Goal: Task Accomplishment & Management: Manage account settings

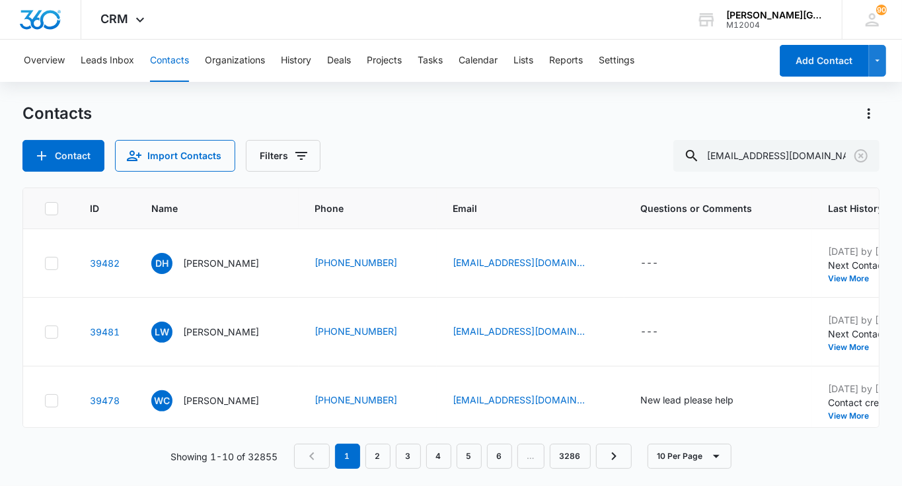
type input "[EMAIL_ADDRESS][DOMAIN_NAME]"
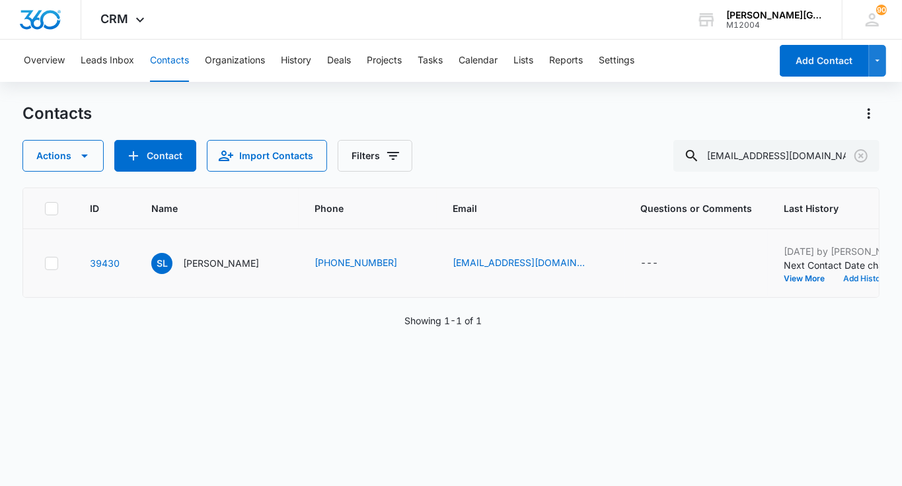
click at [834, 283] on button "Add History" at bounding box center [865, 279] width 63 height 8
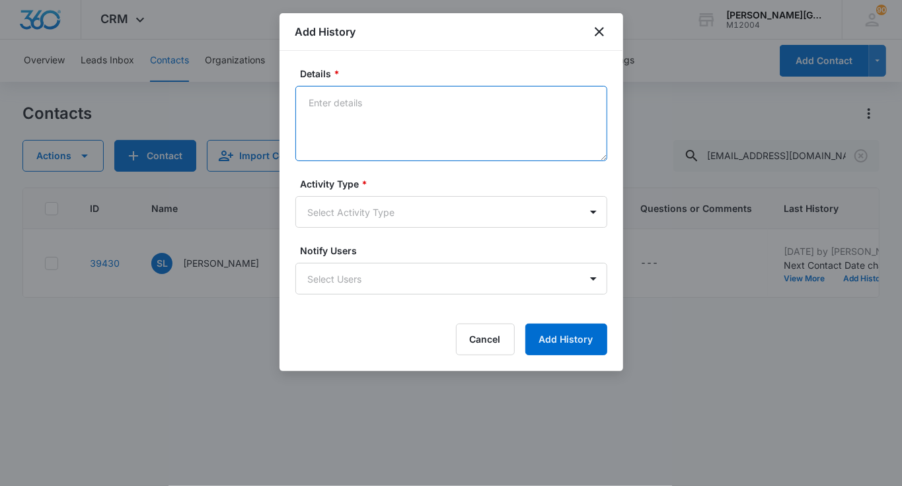
click at [364, 106] on textarea "Details *" at bounding box center [451, 123] width 312 height 75
paste textarea "Hello, Thank you for reaching out to me. My son([PERSON_NAME]) is in the 10th g…"
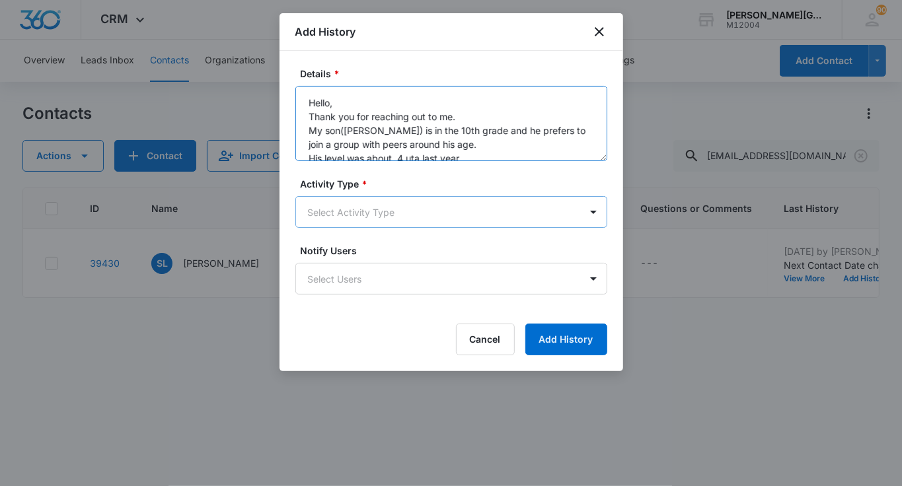
scroll to position [87, 0]
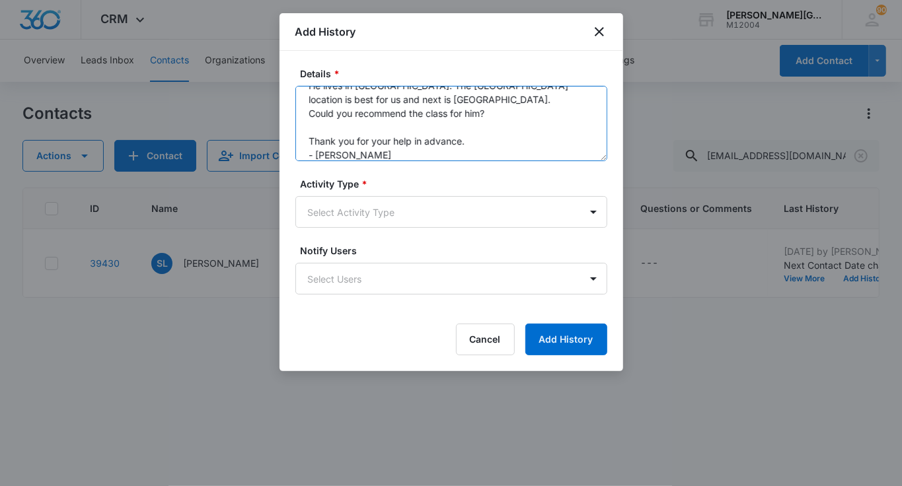
type textarea "Hello, Thank you for reaching out to me. My son([PERSON_NAME]) is in the 10th g…"
click at [340, 229] on form "Details * Hello, Thank you for reaching out to me. My son([PERSON_NAME]) is in …" at bounding box center [451, 211] width 312 height 289
click at [350, 223] on body "CRM Apps Reputation Websites Forms CRM Email Social Shop Payments POS Content A…" at bounding box center [451, 243] width 902 height 486
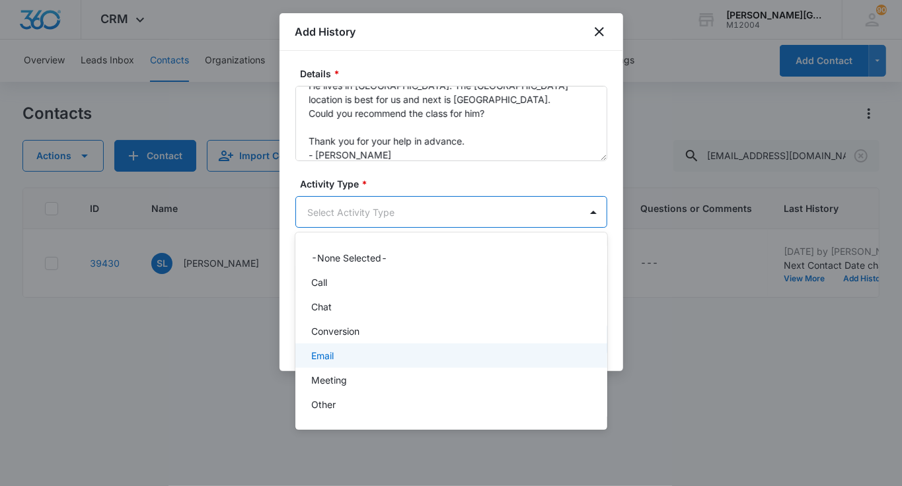
click at [337, 358] on div "Email" at bounding box center [450, 356] width 278 height 14
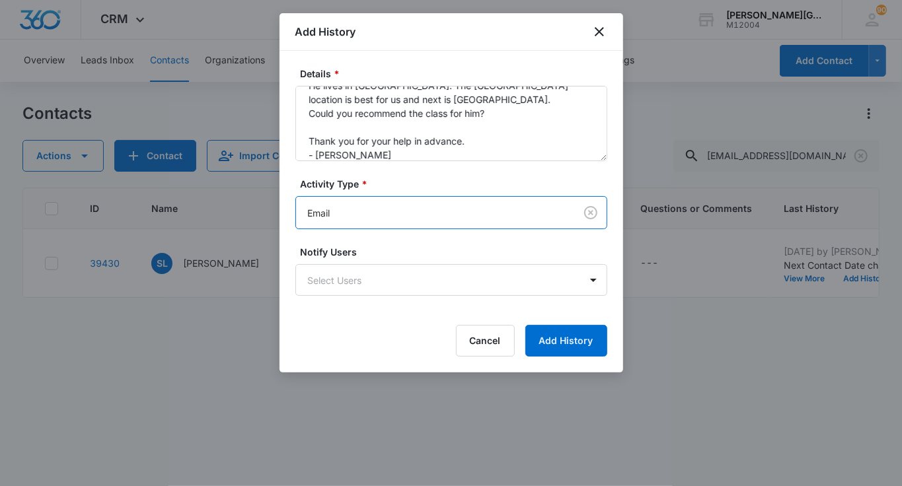
click at [564, 359] on div "Details * Hello, Thank you for reaching out to me. My son([PERSON_NAME]) is in …" at bounding box center [452, 212] width 344 height 322
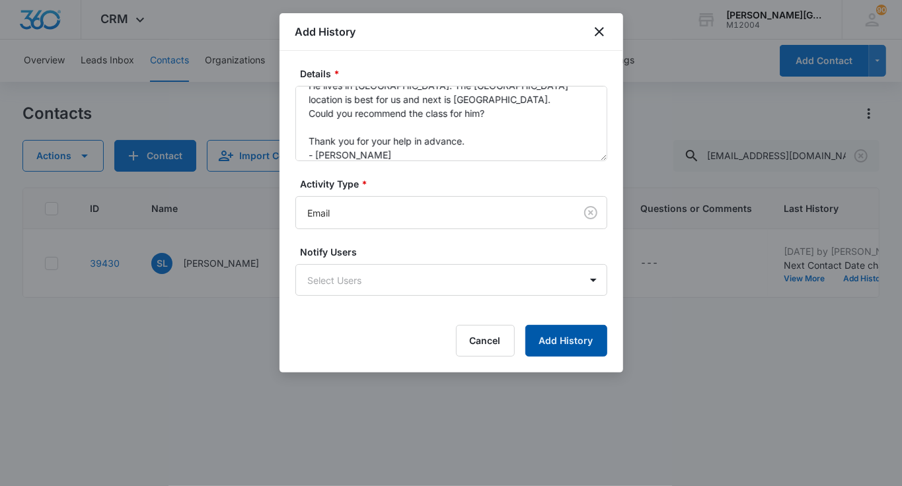
click at [566, 326] on button "Add History" at bounding box center [566, 341] width 82 height 32
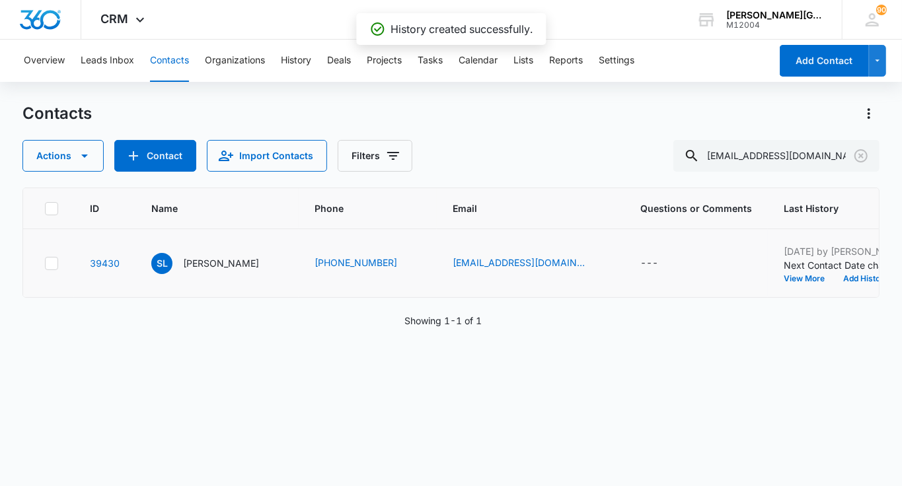
click at [784, 272] on p "Next Contact Date changed from [DATE] to [DATE]." at bounding box center [866, 265] width 165 height 14
click at [834, 283] on button "Add History" at bounding box center [865, 279] width 63 height 8
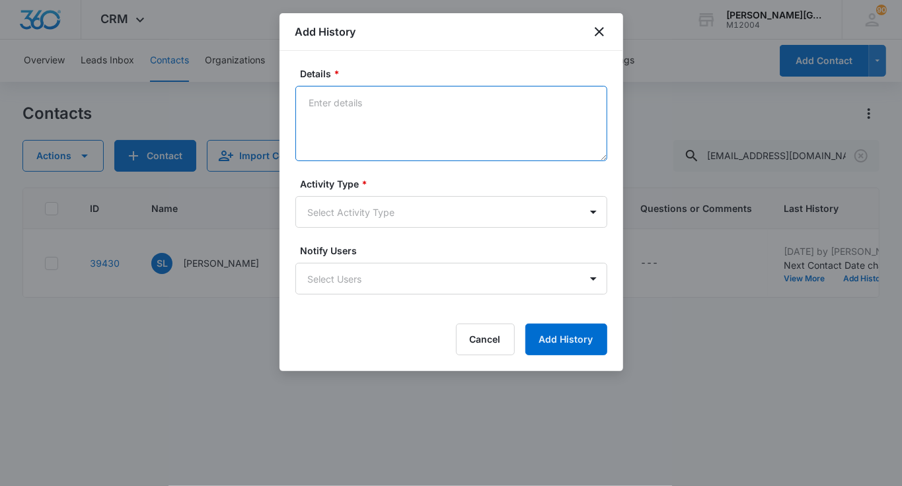
click at [354, 102] on textarea "Details *" at bounding box center [451, 123] width 312 height 75
paste textarea "Hello [PERSON_NAME], Thank you for getting back to me, and thank you for the in…"
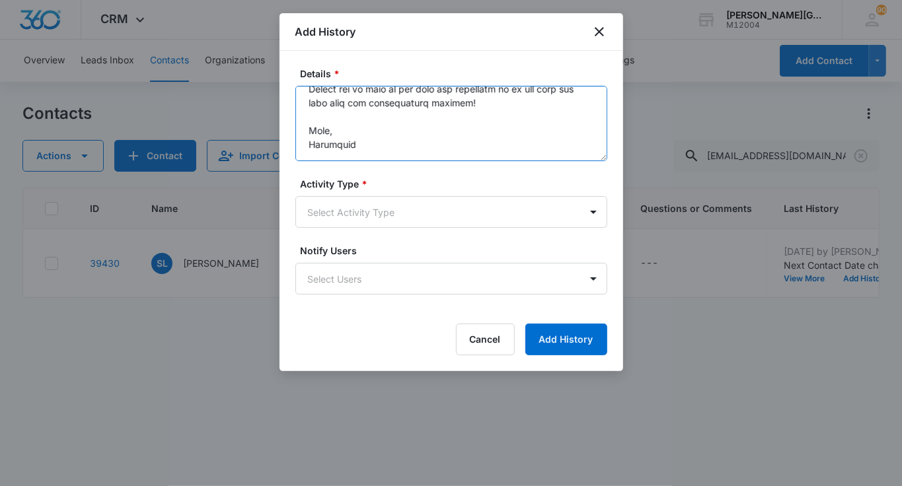
scroll to position [0, 0]
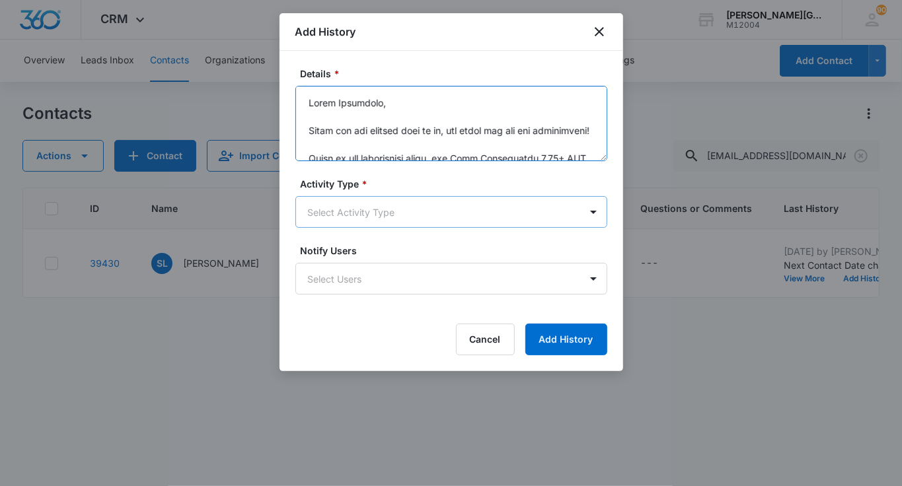
type textarea "Hello [PERSON_NAME], Thank you for getting back to me, and thank you for the in…"
click at [372, 220] on body "CRM Apps Reputation Websites Forms CRM Email Social Shop Payments POS Content A…" at bounding box center [451, 243] width 902 height 486
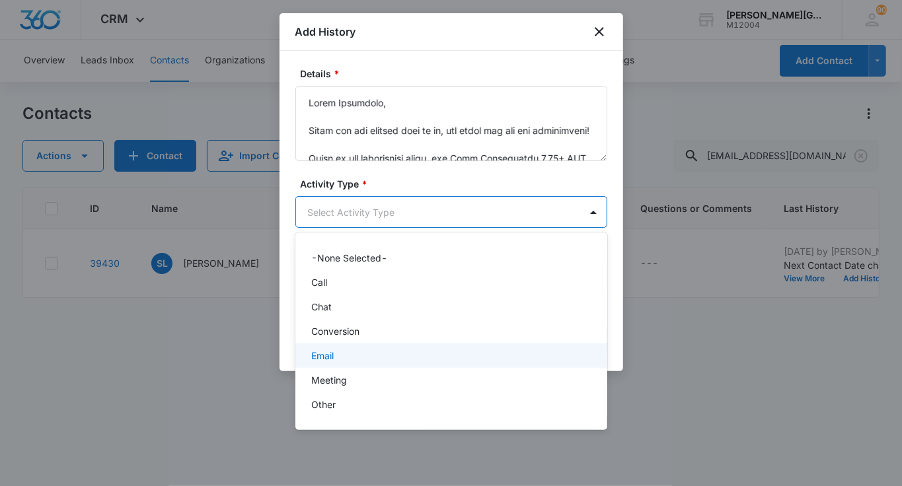
click at [352, 350] on div "Email" at bounding box center [450, 356] width 278 height 14
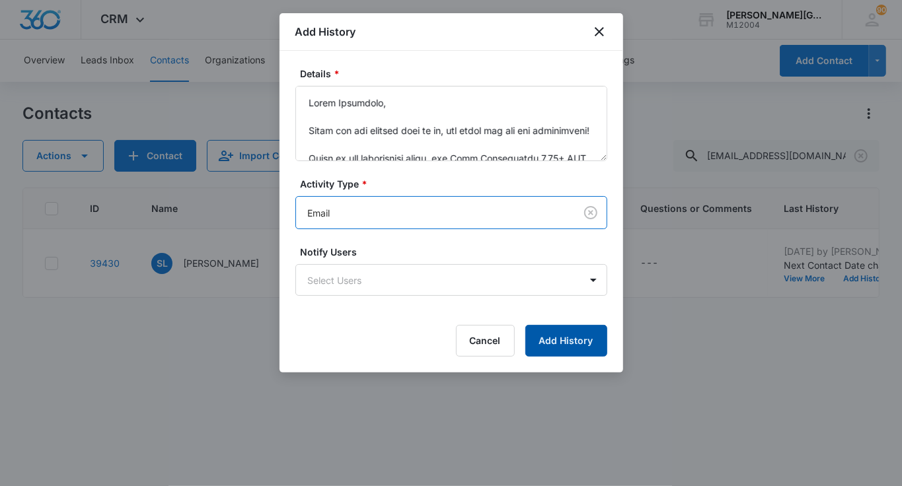
click at [549, 349] on button "Add History" at bounding box center [566, 341] width 82 height 32
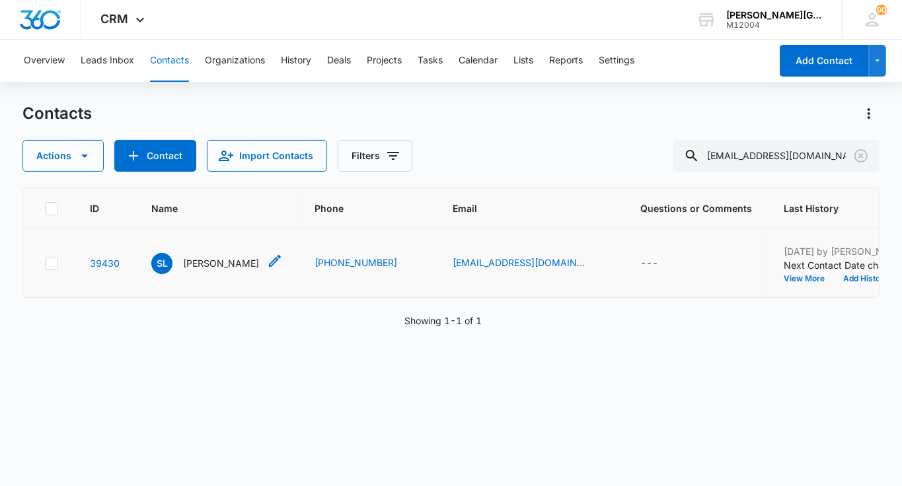
click at [198, 270] on p "[PERSON_NAME]" at bounding box center [221, 263] width 76 height 14
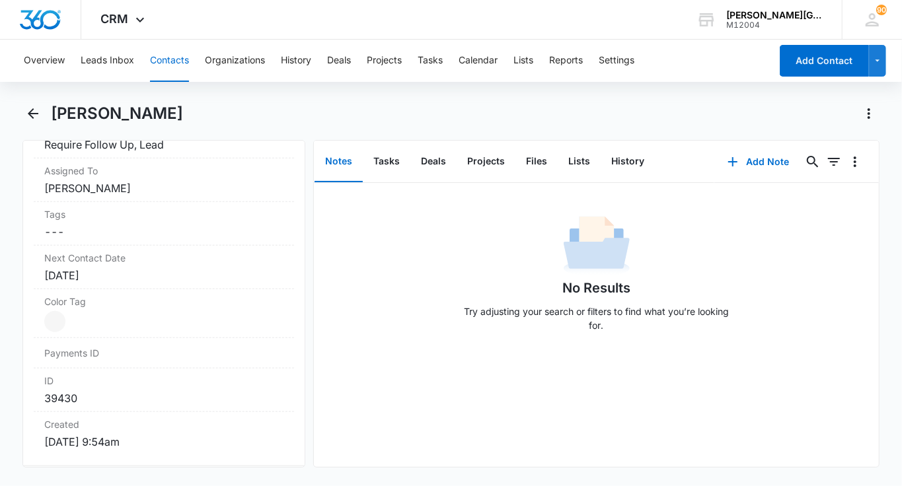
scroll to position [691, 0]
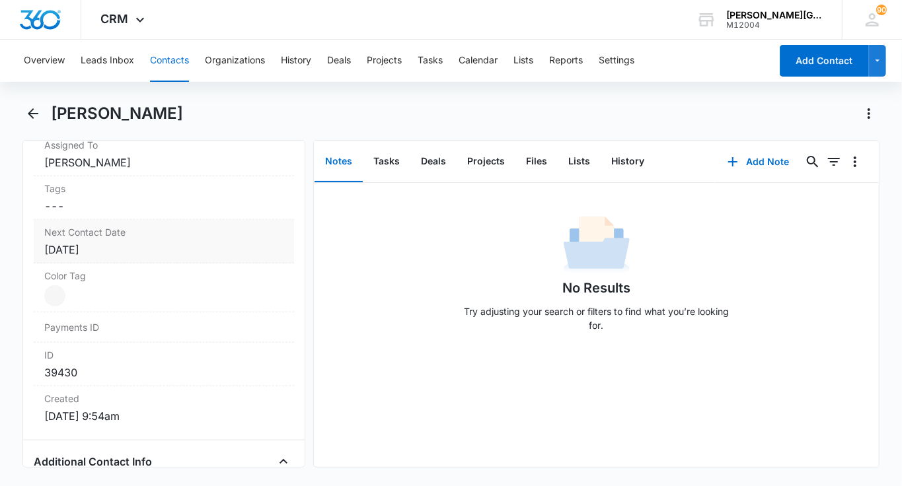
click at [146, 248] on div "[DATE]" at bounding box center [163, 250] width 239 height 16
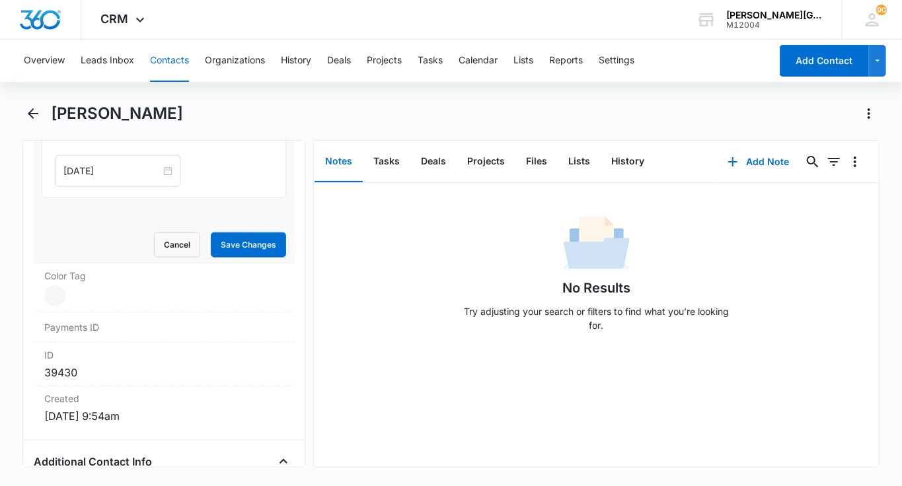
scroll to position [818, 0]
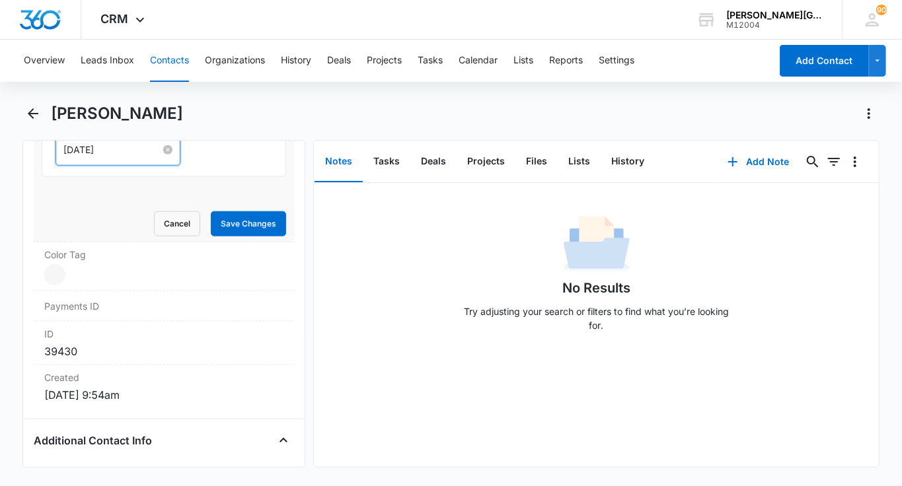
click at [100, 147] on input "[DATE]" at bounding box center [111, 150] width 97 height 15
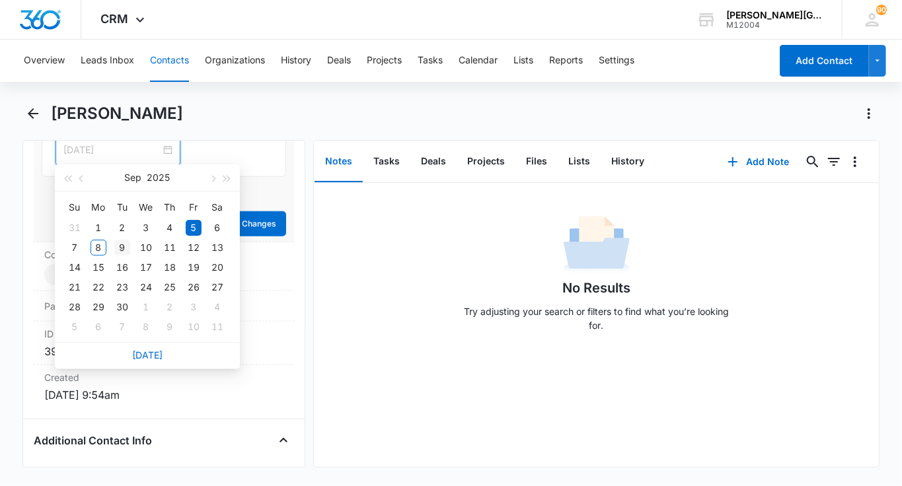
type input "[DATE]"
click at [120, 248] on div "9" at bounding box center [122, 248] width 16 height 16
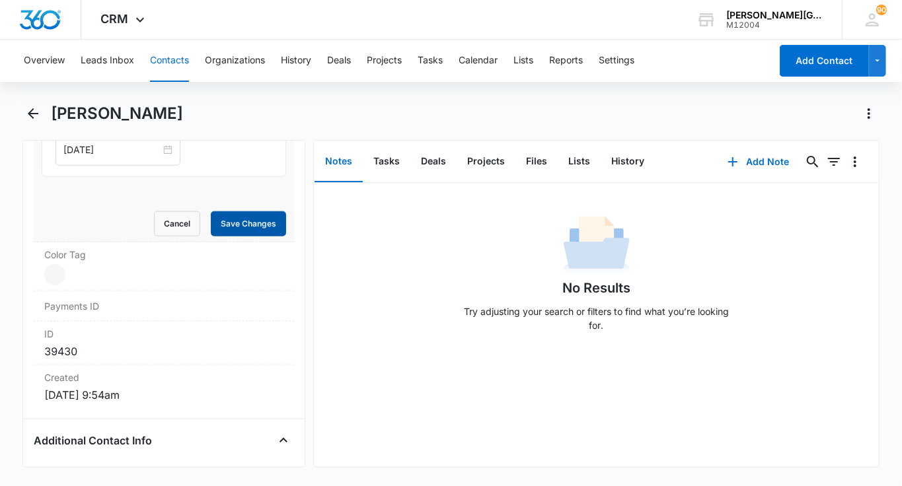
click at [274, 216] on button "Save Changes" at bounding box center [248, 223] width 75 height 25
click at [165, 52] on button "Contacts" at bounding box center [169, 61] width 39 height 42
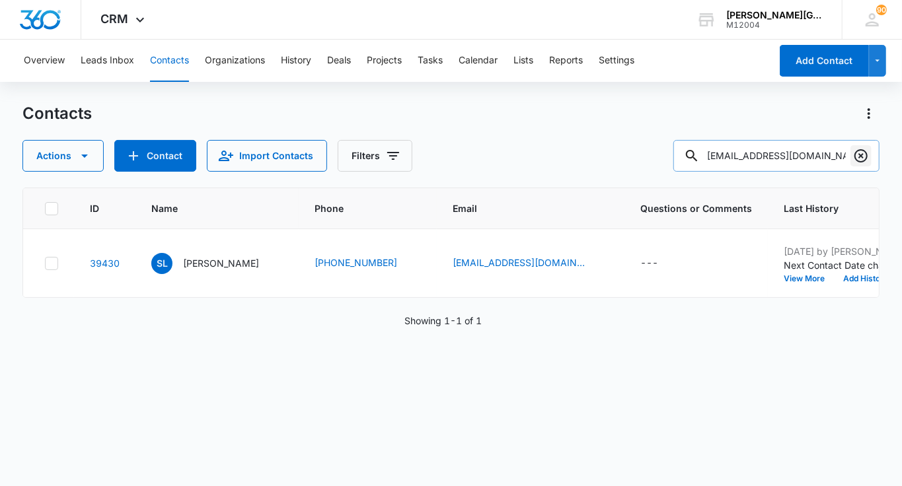
click at [859, 163] on icon "Clear" at bounding box center [861, 156] width 16 height 16
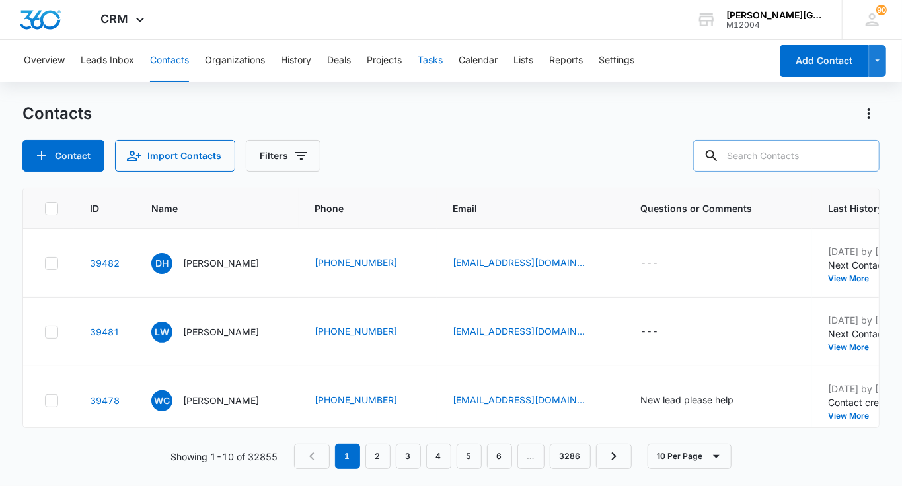
click at [442, 63] on button "Tasks" at bounding box center [430, 61] width 25 height 42
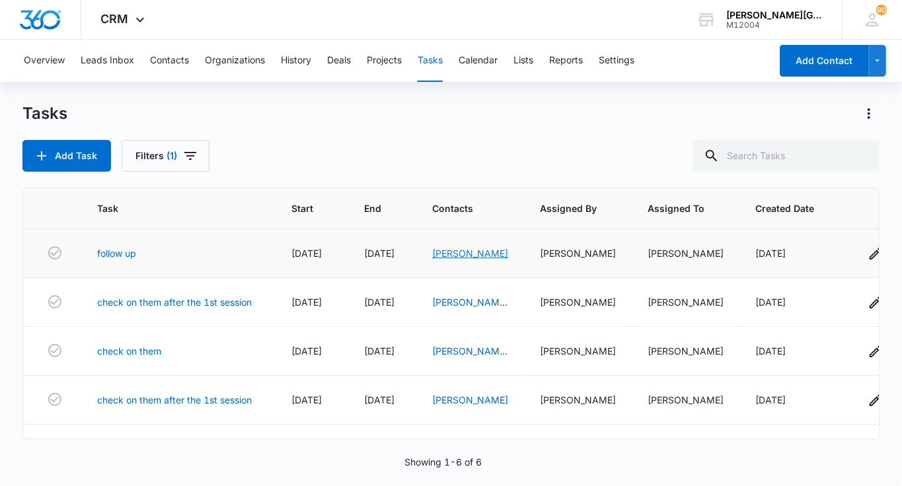
click at [455, 254] on link "[PERSON_NAME]" at bounding box center [470, 253] width 76 height 11
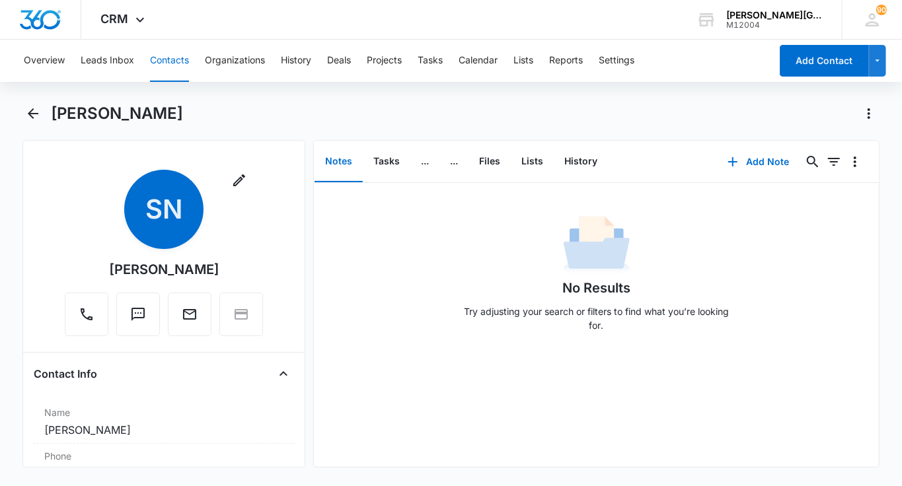
scroll to position [294, 0]
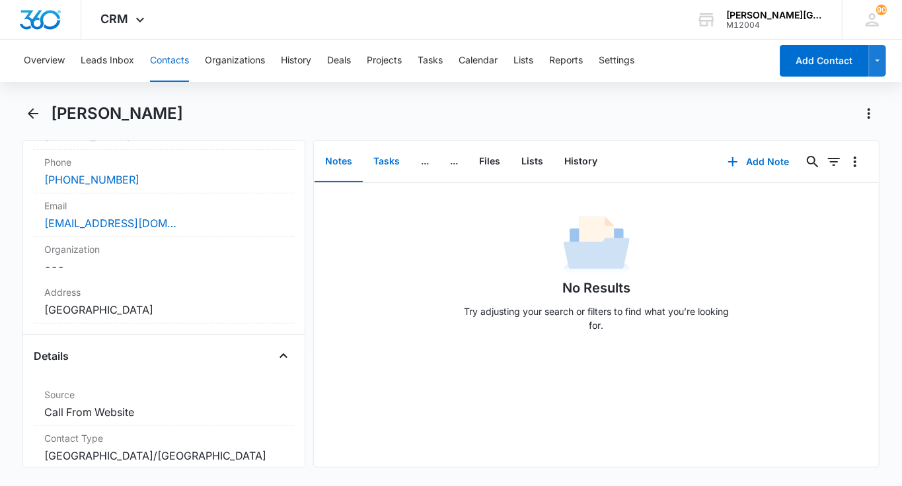
click at [397, 159] on button "Tasks" at bounding box center [387, 161] width 48 height 41
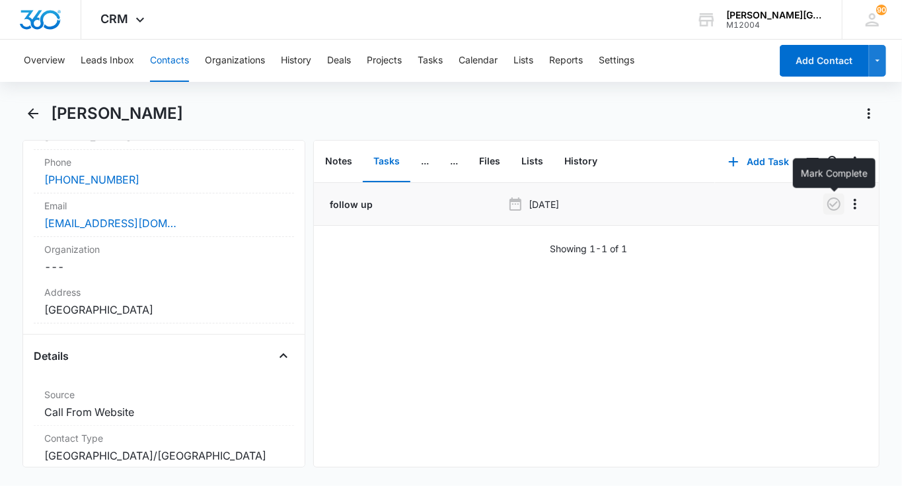
click at [830, 197] on icon "button" at bounding box center [834, 204] width 16 height 16
click at [589, 163] on button "History" at bounding box center [581, 161] width 54 height 41
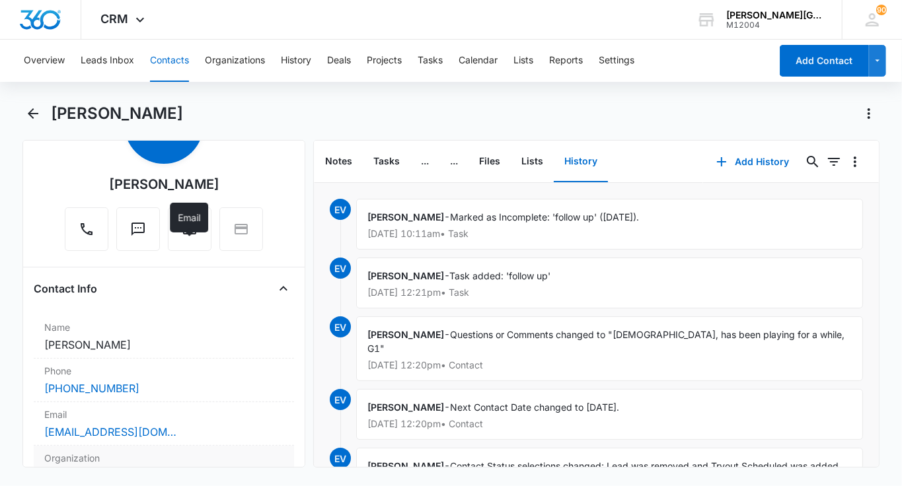
scroll to position [95, 0]
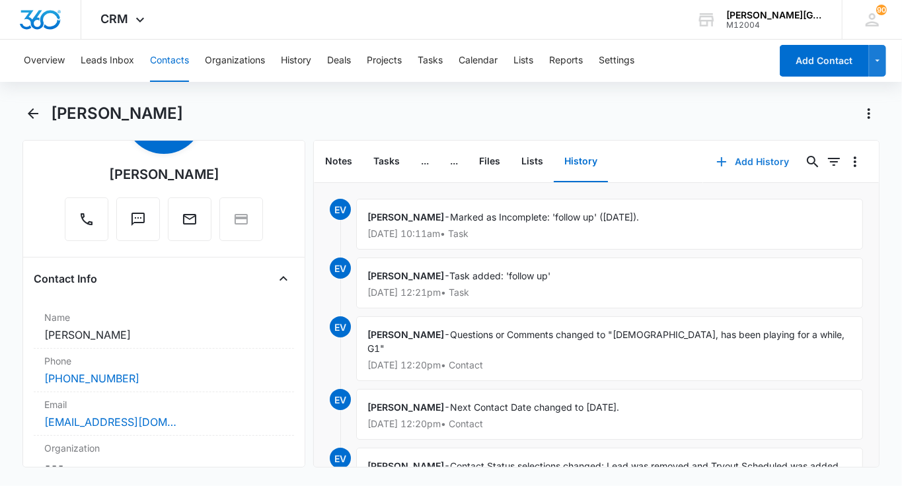
click at [716, 161] on icon "button" at bounding box center [722, 162] width 16 height 16
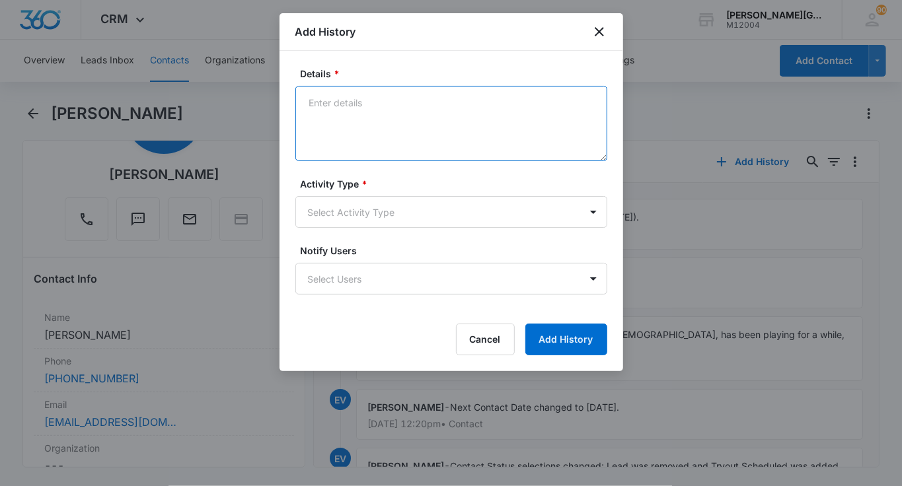
click at [389, 113] on textarea "Details *" at bounding box center [451, 123] width 312 height 75
paste textarea "Good afternoon! Hope you had a great weekend! [PERSON_NAME] had the evaluation …"
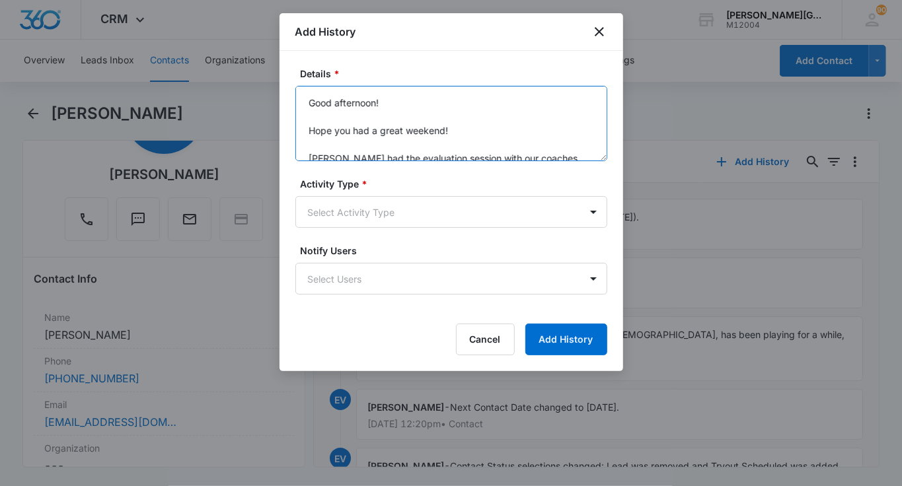
scroll to position [128, 0]
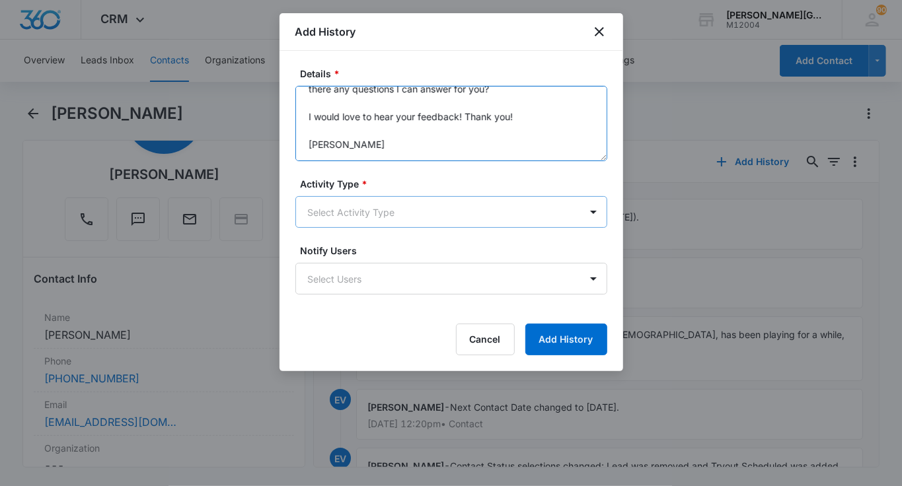
type textarea "Good afternoon! Hope you had a great weekend! [PERSON_NAME] had the evaluation …"
click at [344, 226] on body "CRM Apps Reputation Websites Forms CRM Email Social Shop Payments POS Content A…" at bounding box center [451, 243] width 902 height 486
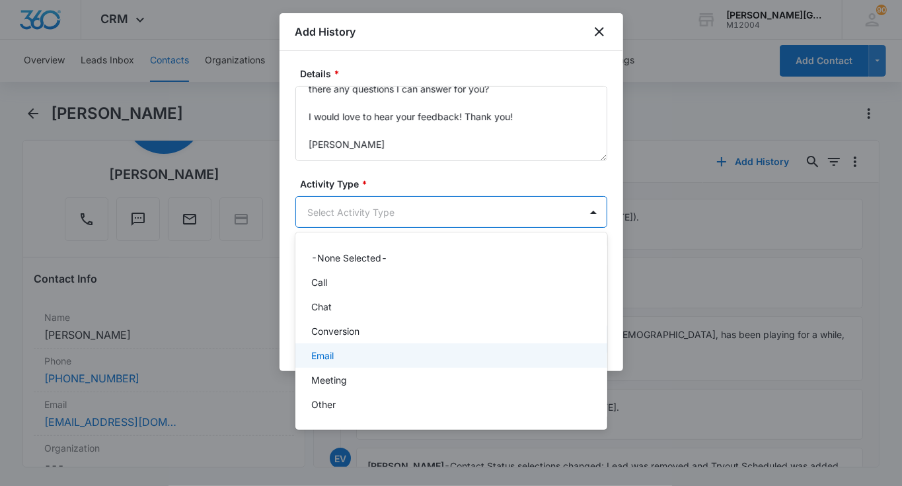
click at [332, 356] on p "Email" at bounding box center [322, 356] width 22 height 14
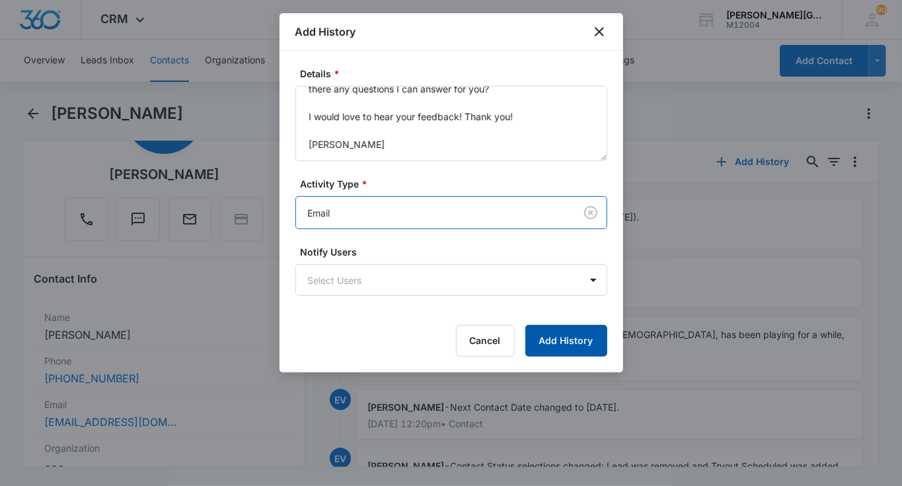
click at [575, 347] on button "Add History" at bounding box center [566, 341] width 82 height 32
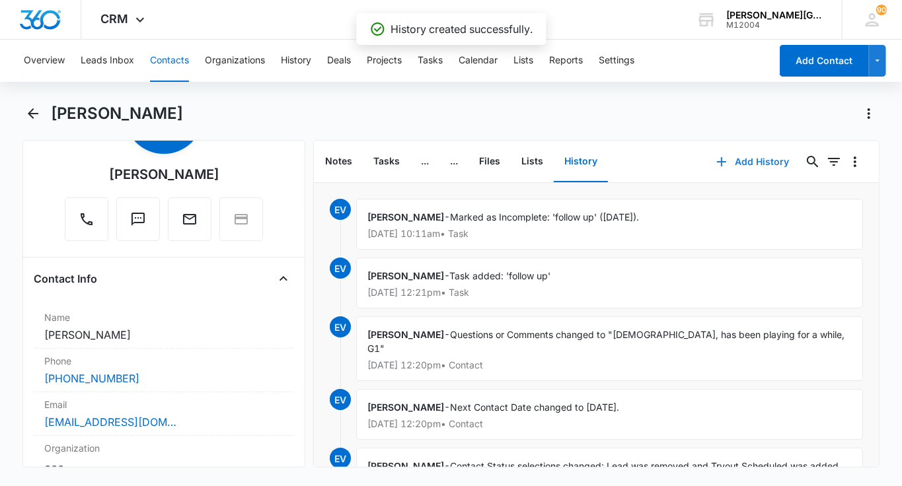
click at [752, 160] on button "Add History" at bounding box center [752, 162] width 99 height 32
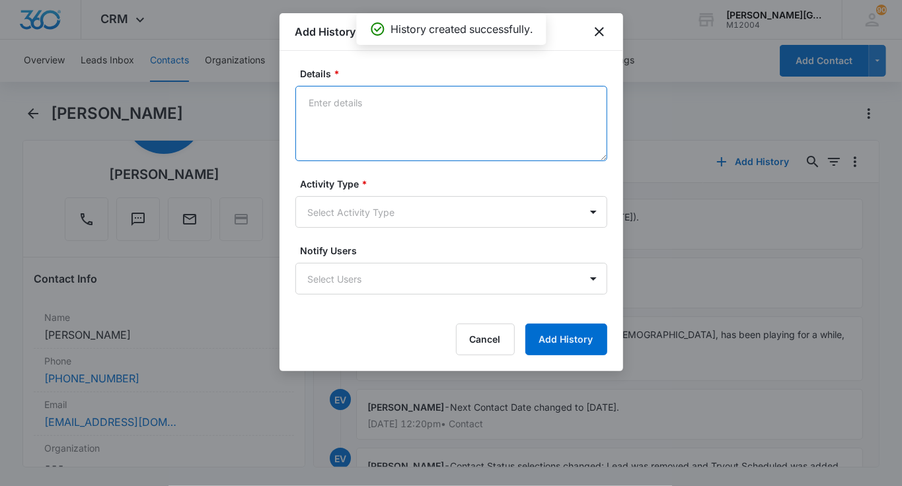
click at [385, 113] on textarea "Details *" at bounding box center [451, 123] width 312 height 75
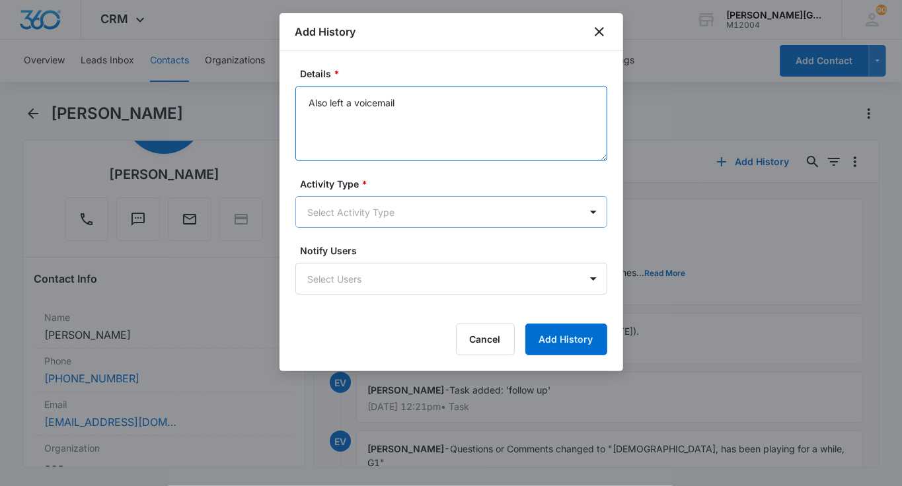
type textarea "Also left a voicemail"
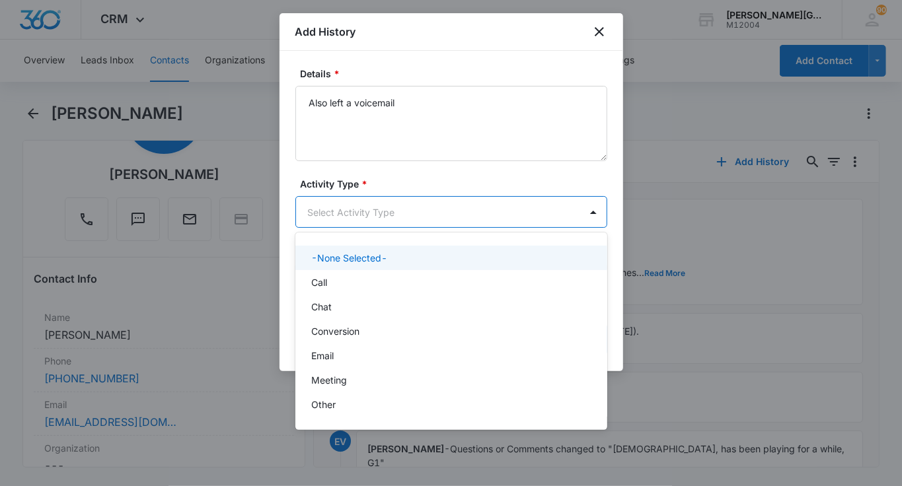
click at [351, 215] on body "CRM Apps Reputation Websites Forms CRM Email Social Shop Payments POS Content A…" at bounding box center [451, 243] width 902 height 486
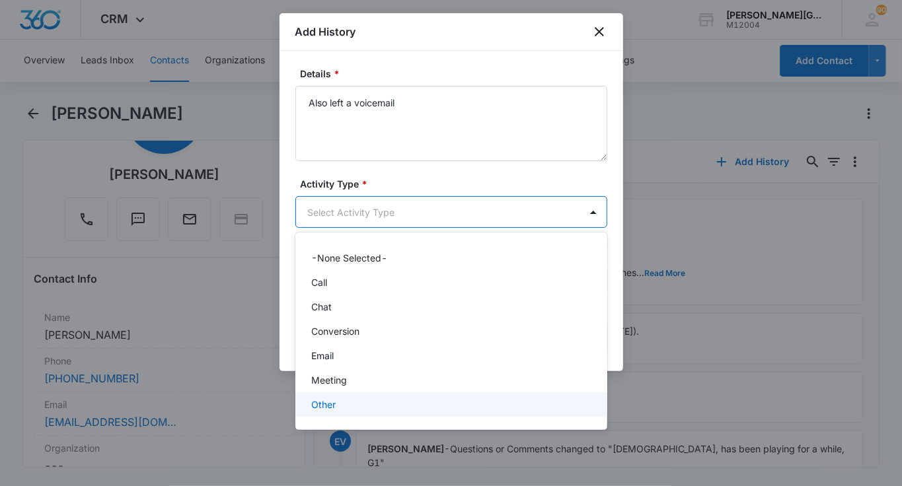
click at [334, 406] on p "Other" at bounding box center [323, 405] width 24 height 14
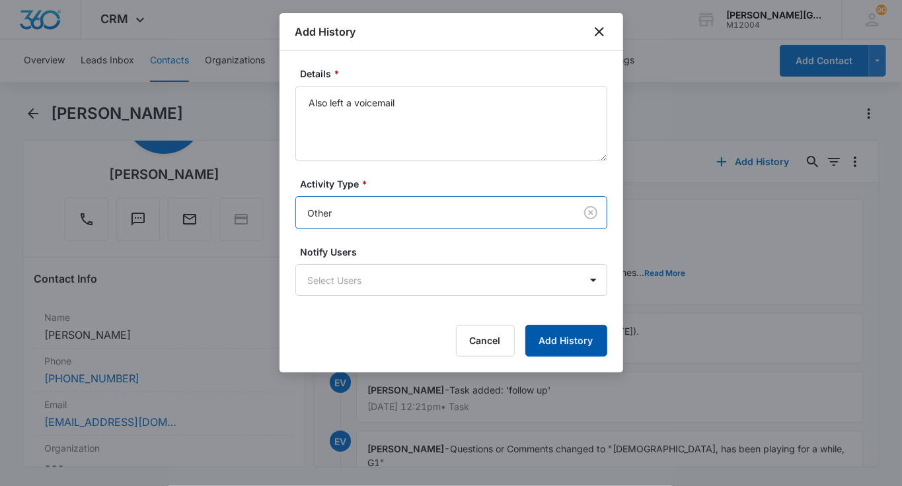
click at [576, 332] on button "Add History" at bounding box center [566, 341] width 82 height 32
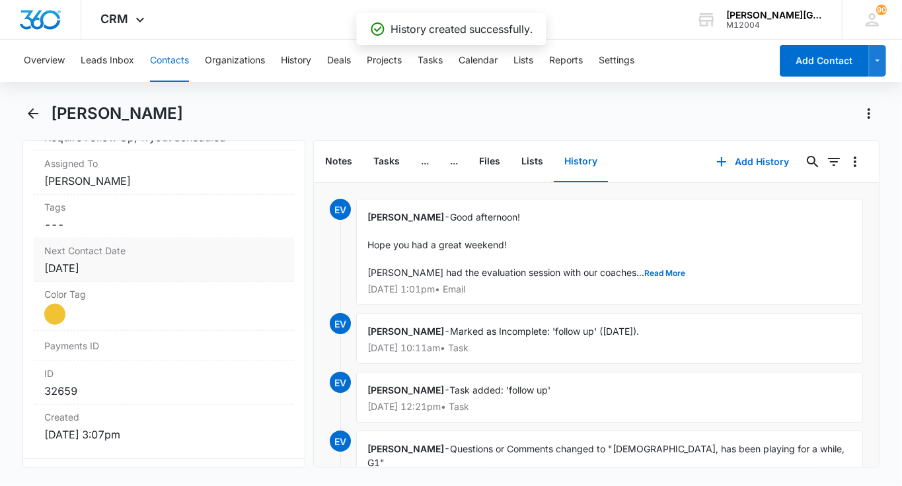
click at [109, 251] on label "Next Contact Date" at bounding box center [163, 251] width 239 height 14
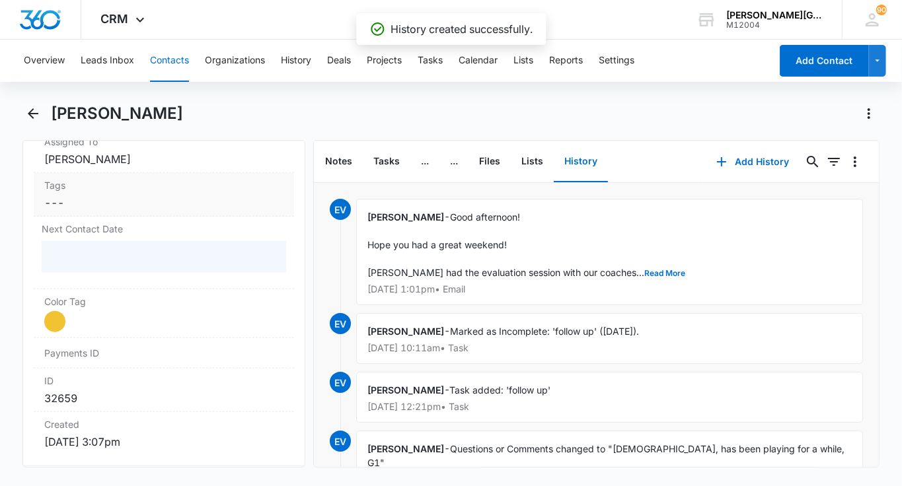
scroll to position [683, 0]
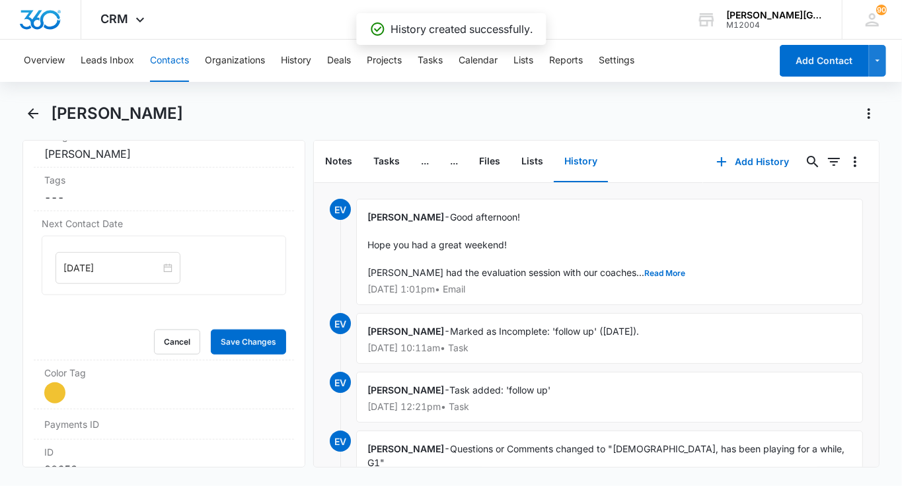
click at [91, 261] on input "[DATE]" at bounding box center [111, 268] width 97 height 15
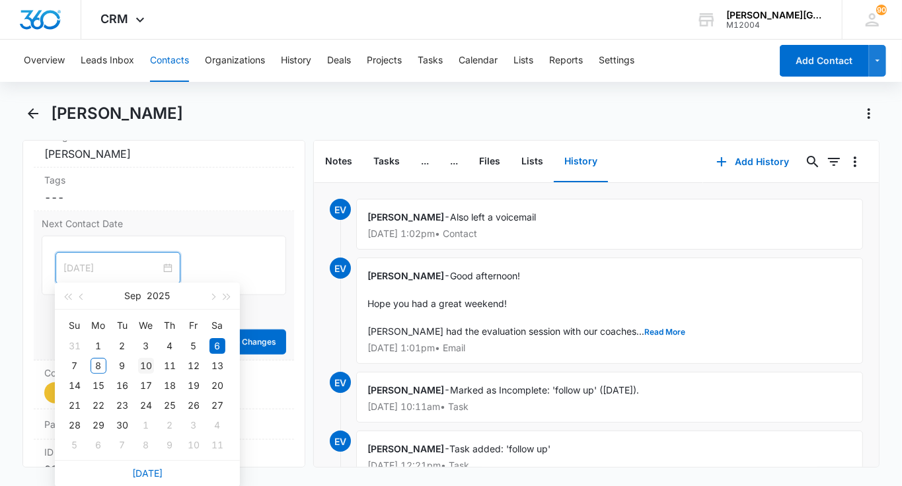
type input "[DATE]"
click at [143, 365] on div "10" at bounding box center [146, 366] width 16 height 16
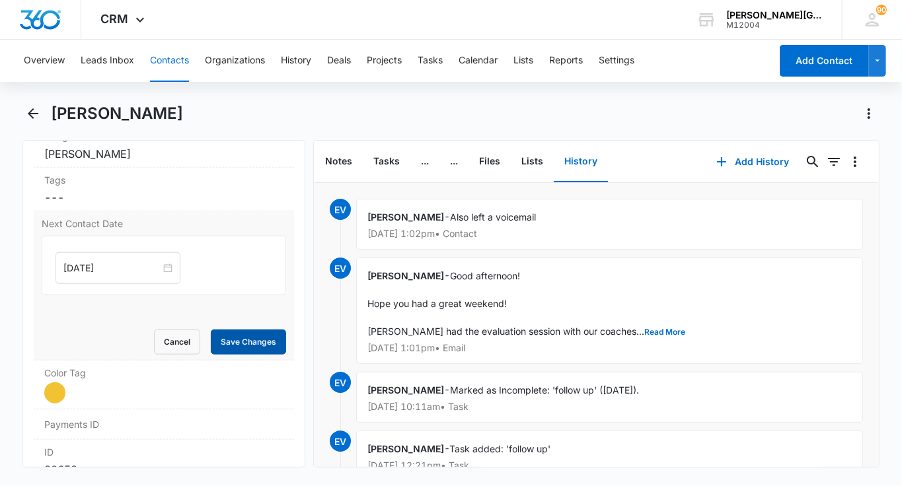
click at [258, 338] on button "Save Changes" at bounding box center [248, 342] width 75 height 25
click at [174, 66] on button "Contacts" at bounding box center [169, 61] width 39 height 42
